Goal: Task Accomplishment & Management: Manage account settings

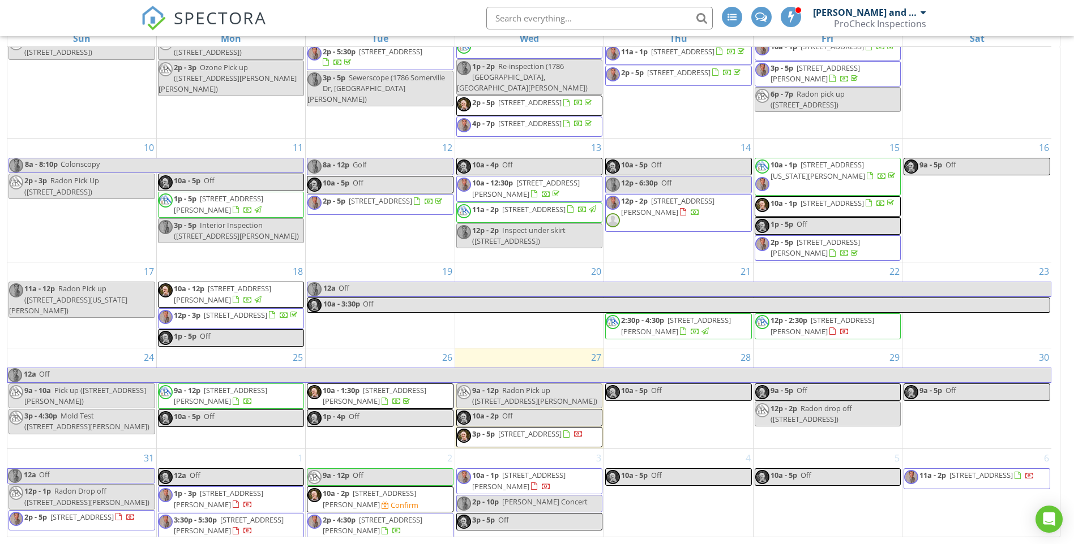
scroll to position [195, 0]
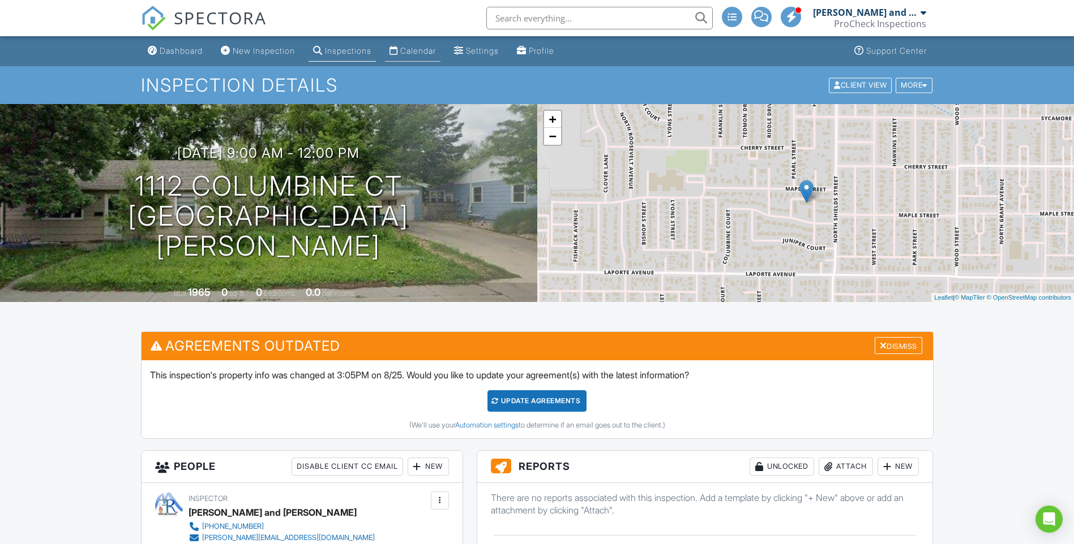
click at [398, 46] on div "Calendar" at bounding box center [393, 50] width 8 height 9
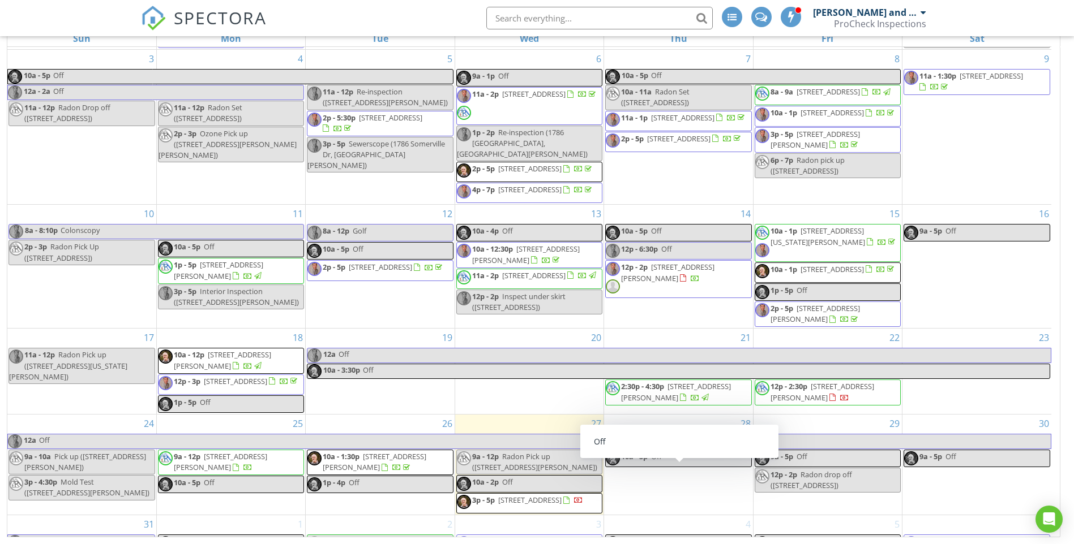
scroll to position [195, 0]
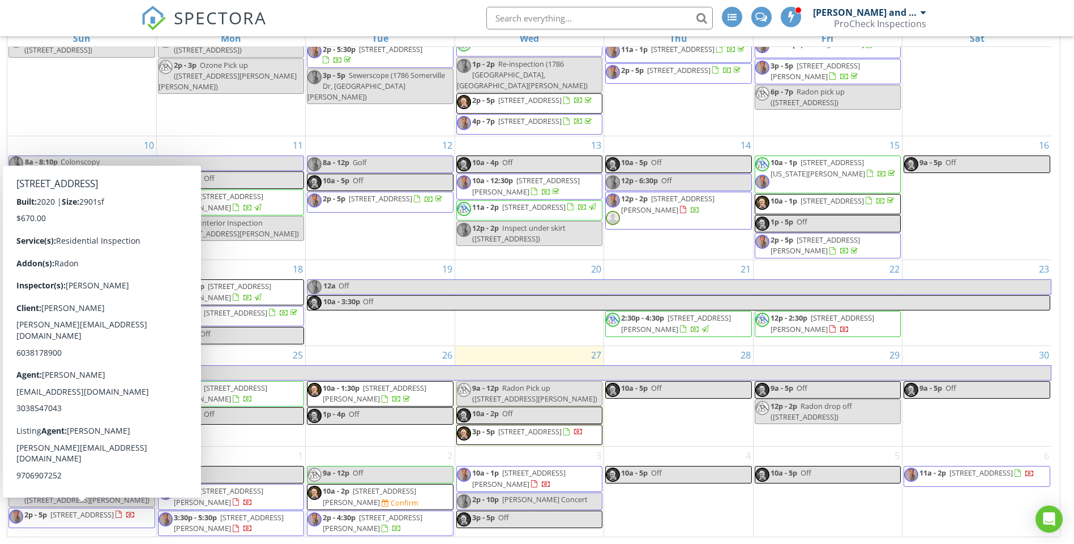
click at [58, 518] on span "8614 15th St, Greeley 80634" at bounding box center [81, 515] width 63 height 10
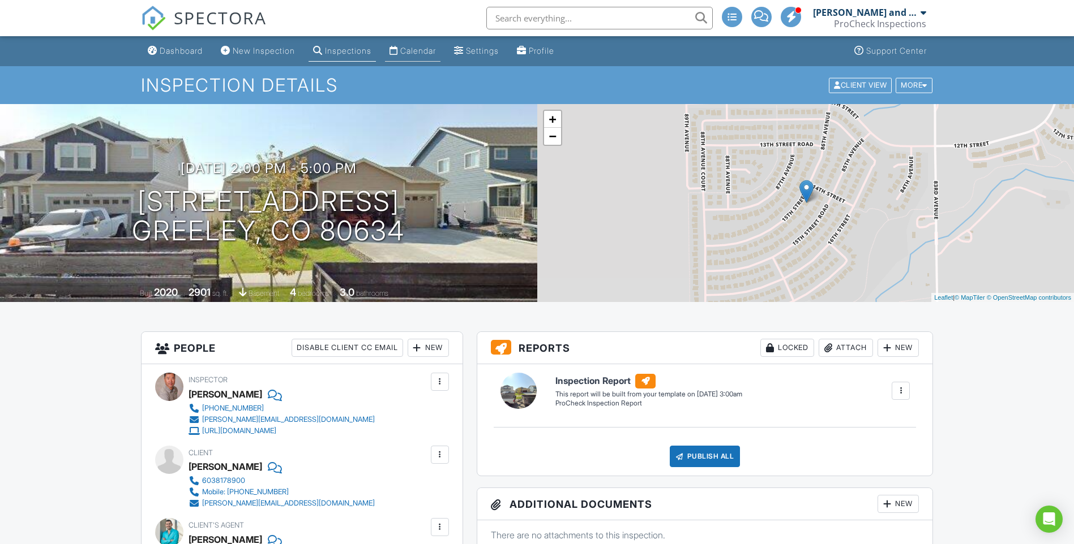
click at [423, 57] on link "Calendar" at bounding box center [412, 51] width 55 height 21
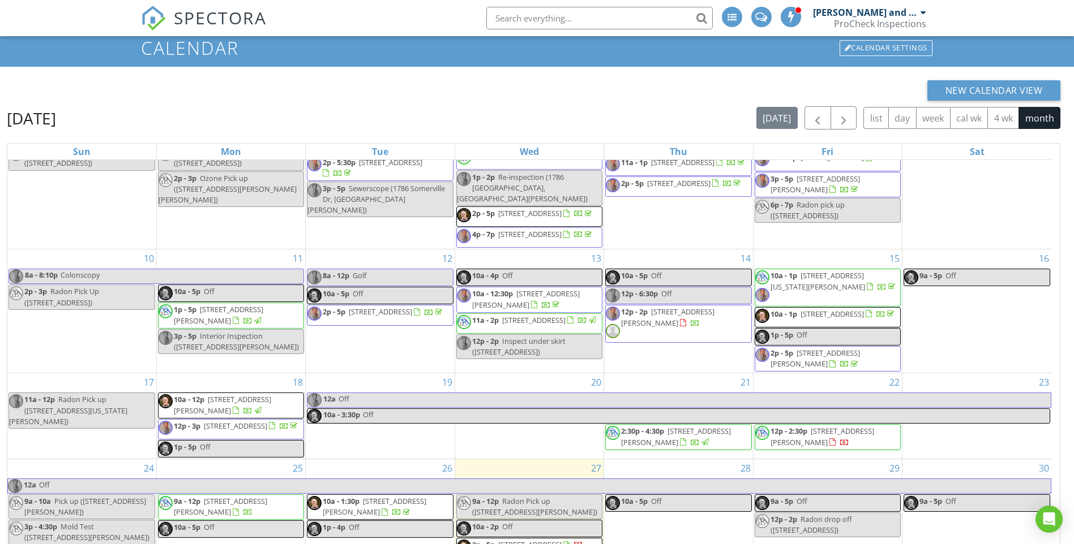
scroll to position [151, 0]
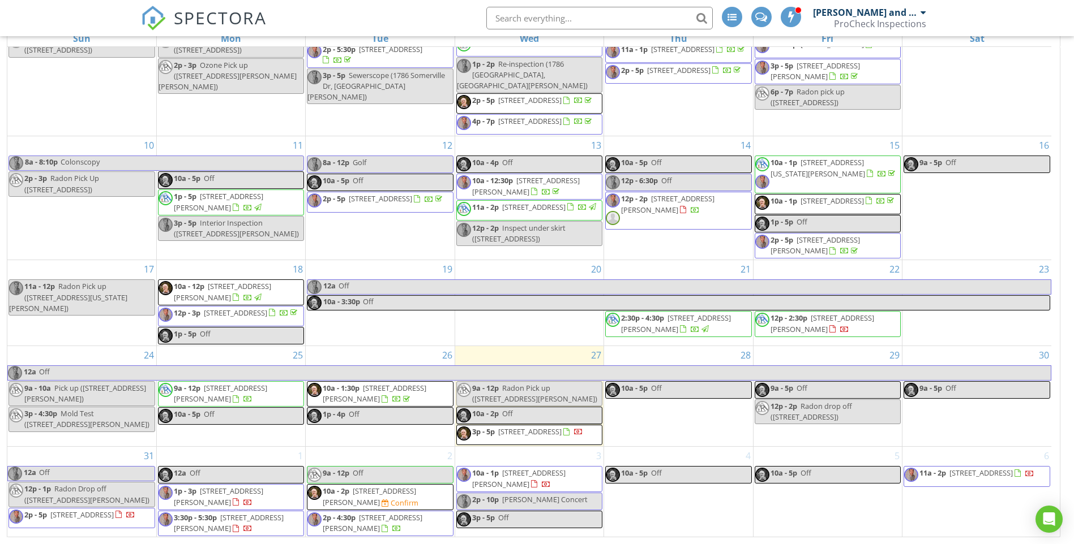
click at [421, 525] on span "2p - 4:30p 4500 Seneca St Unit 11, Fort Collins 80526" at bounding box center [379, 524] width 145 height 22
